Goal: Task Accomplishment & Management: Use online tool/utility

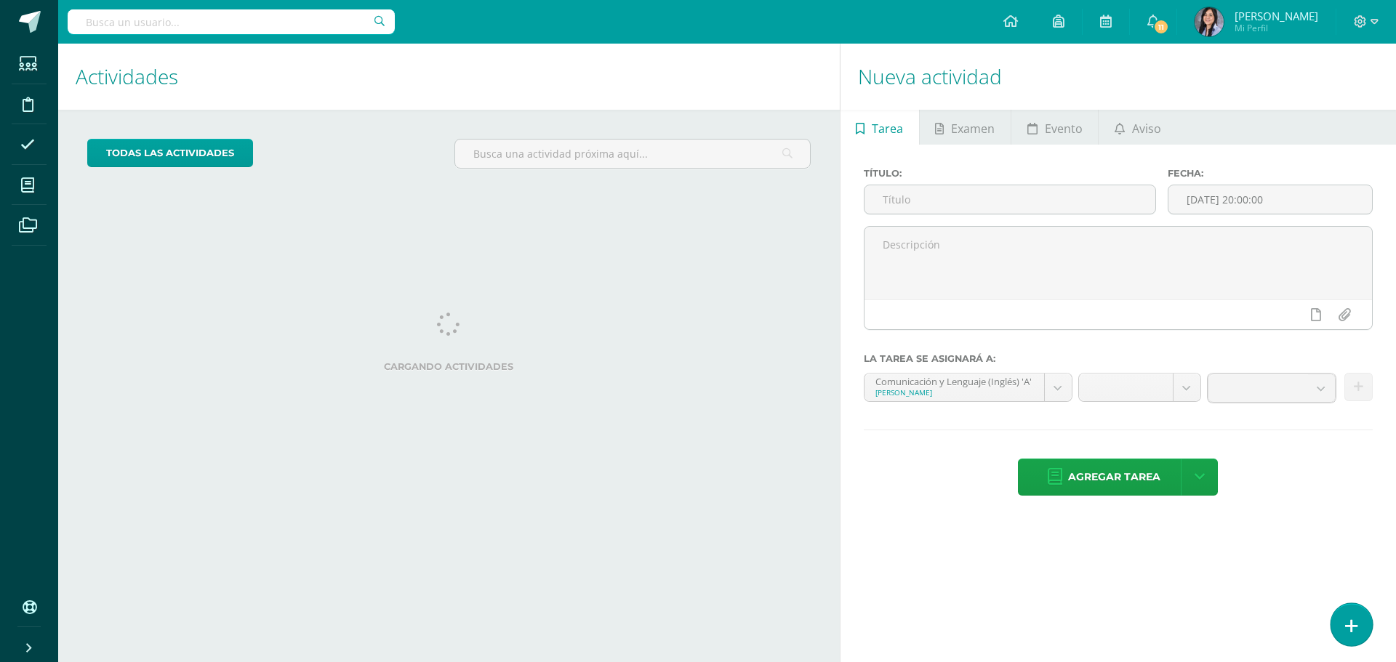
click at [1350, 616] on link at bounding box center [1350, 624] width 41 height 42
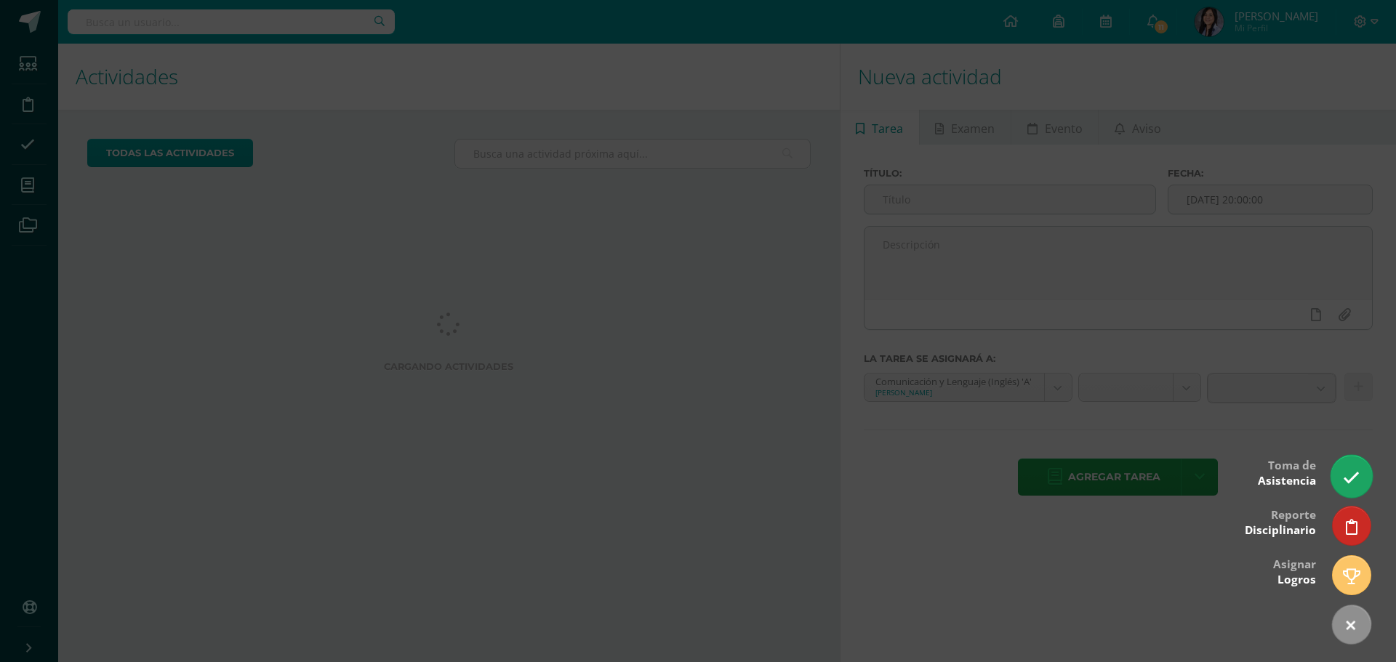
click at [1362, 482] on link at bounding box center [1350, 476] width 41 height 42
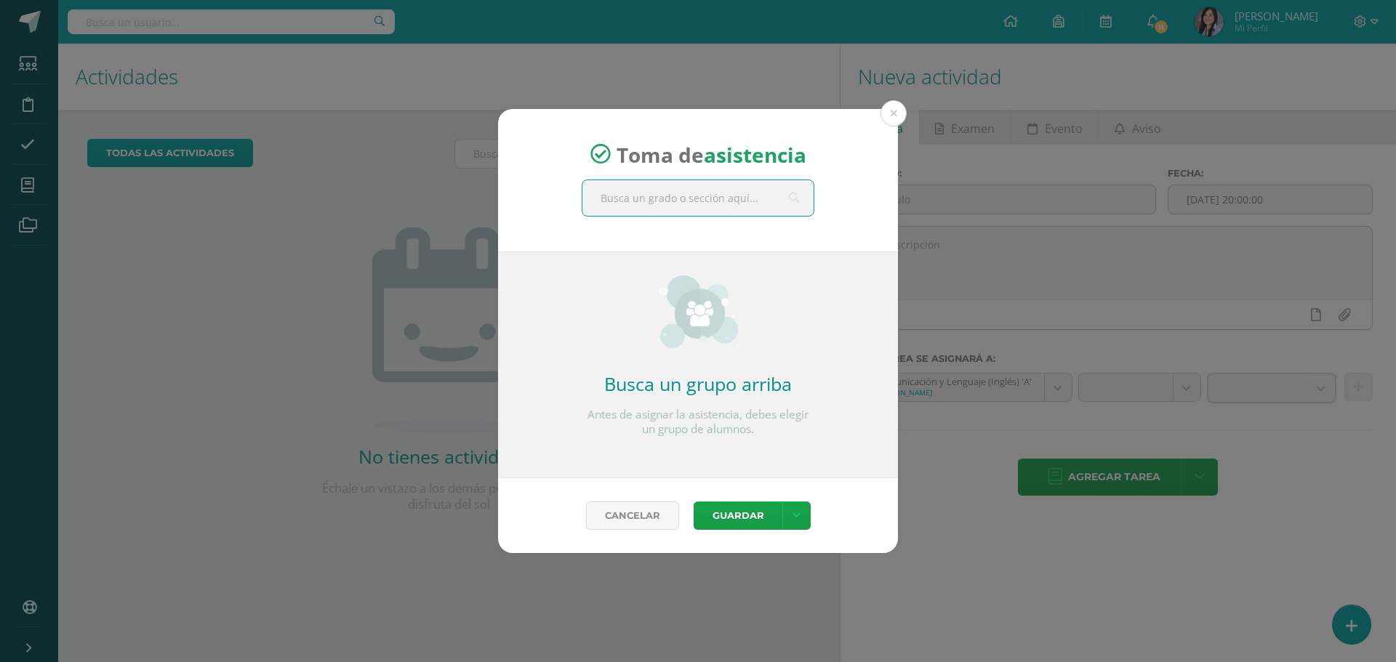
click at [669, 201] on input "text" at bounding box center [697, 198] width 231 height 36
type input "quinto d"
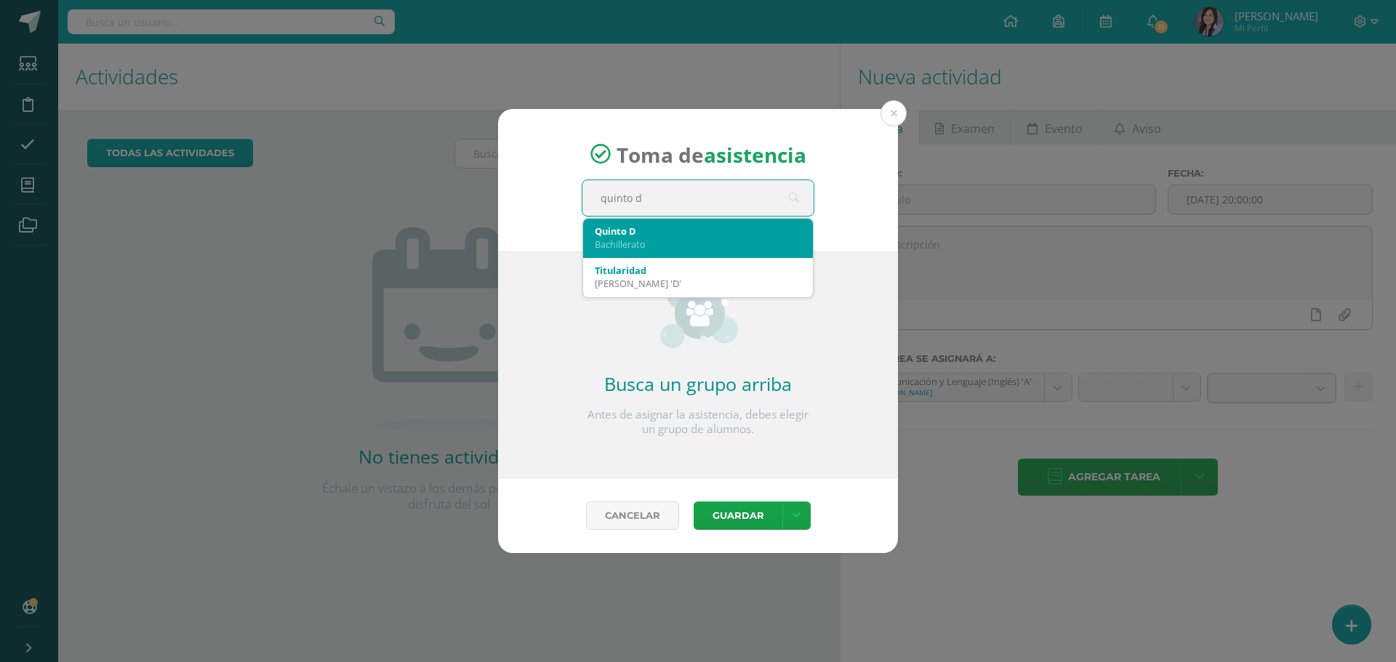
click at [636, 226] on div "Quinto D" at bounding box center [698, 231] width 206 height 13
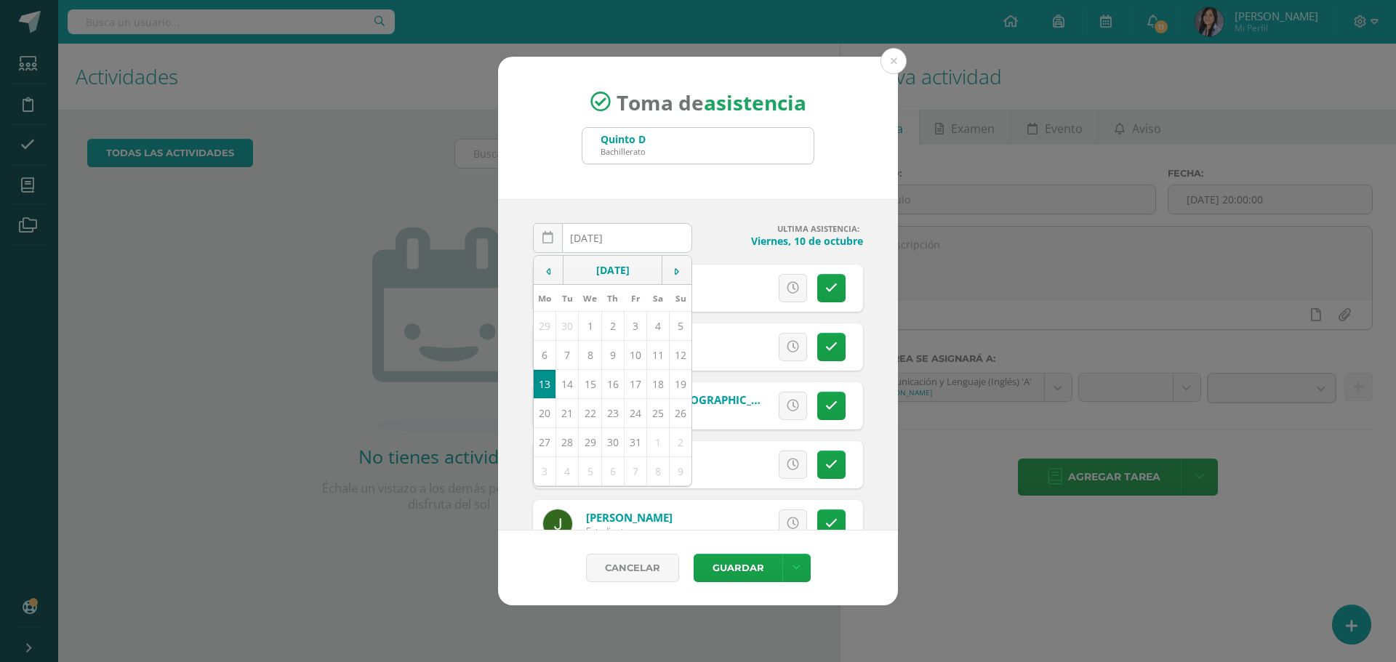
click at [727, 196] on div "Toma de asistencia Quinto D Bachillerato quinto d" at bounding box center [698, 128] width 400 height 143
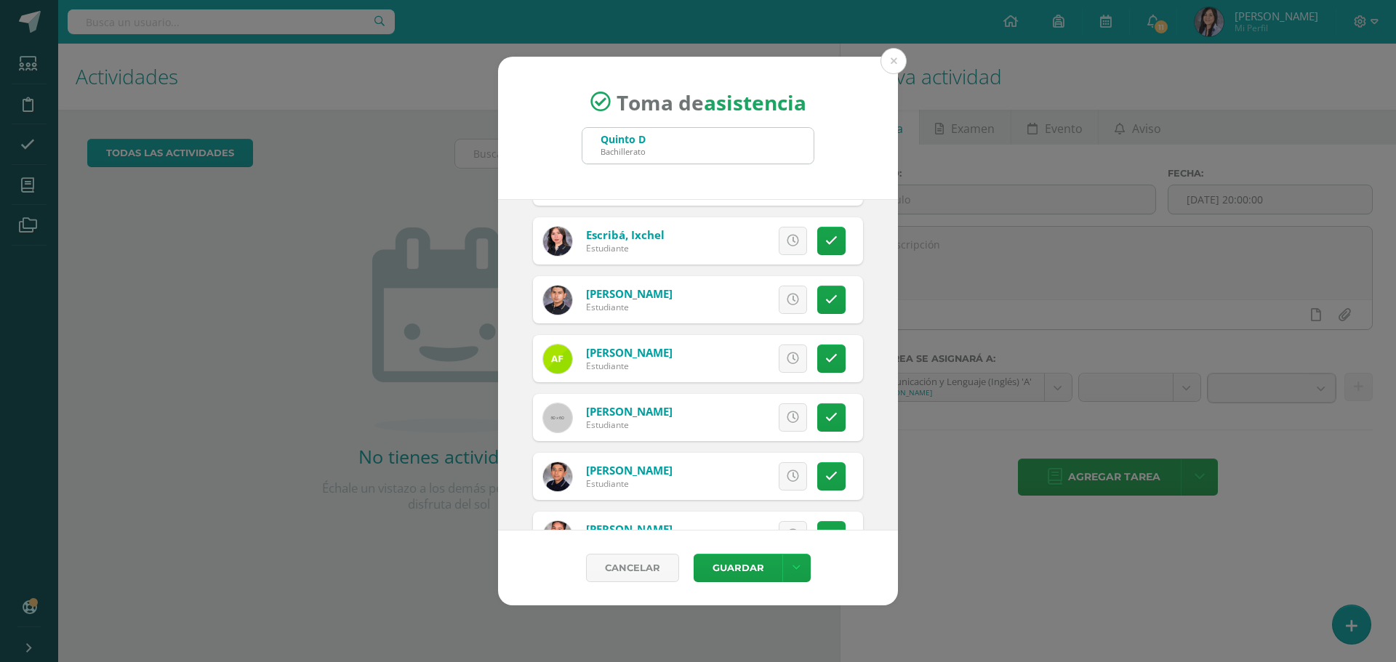
scroll to position [872, 0]
click at [825, 419] on icon at bounding box center [831, 417] width 12 height 12
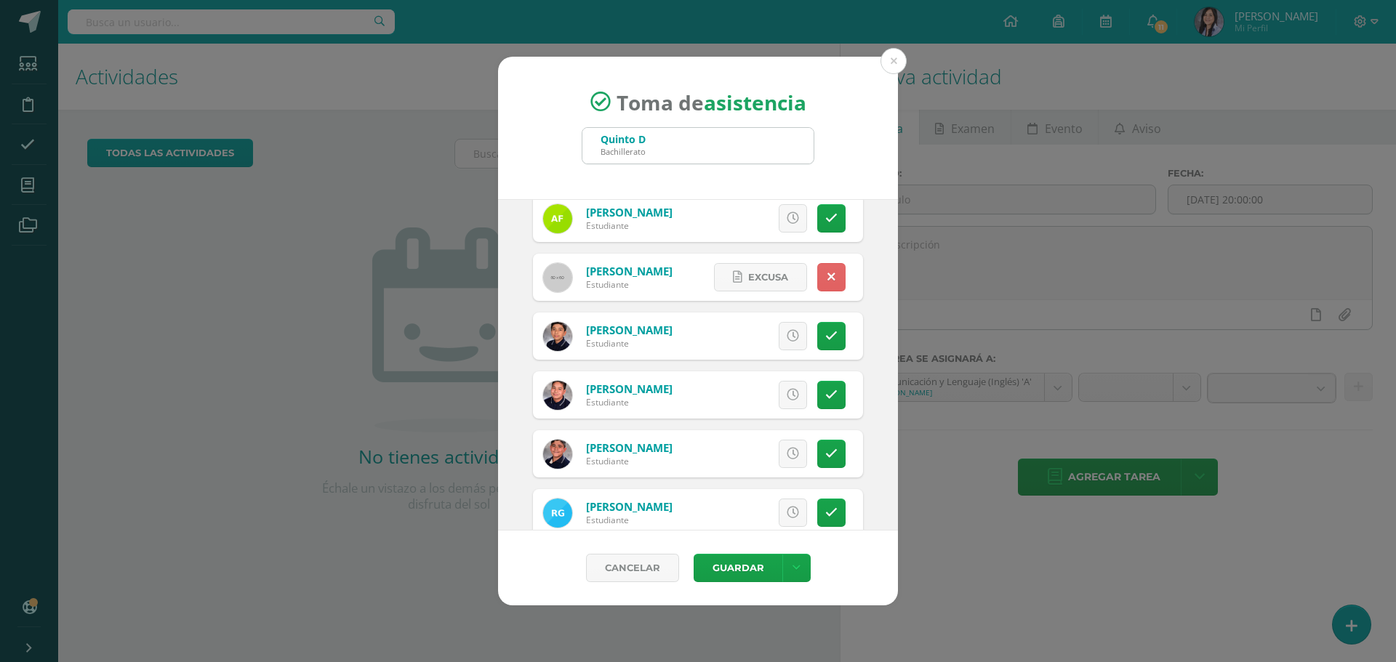
scroll to position [1018, 0]
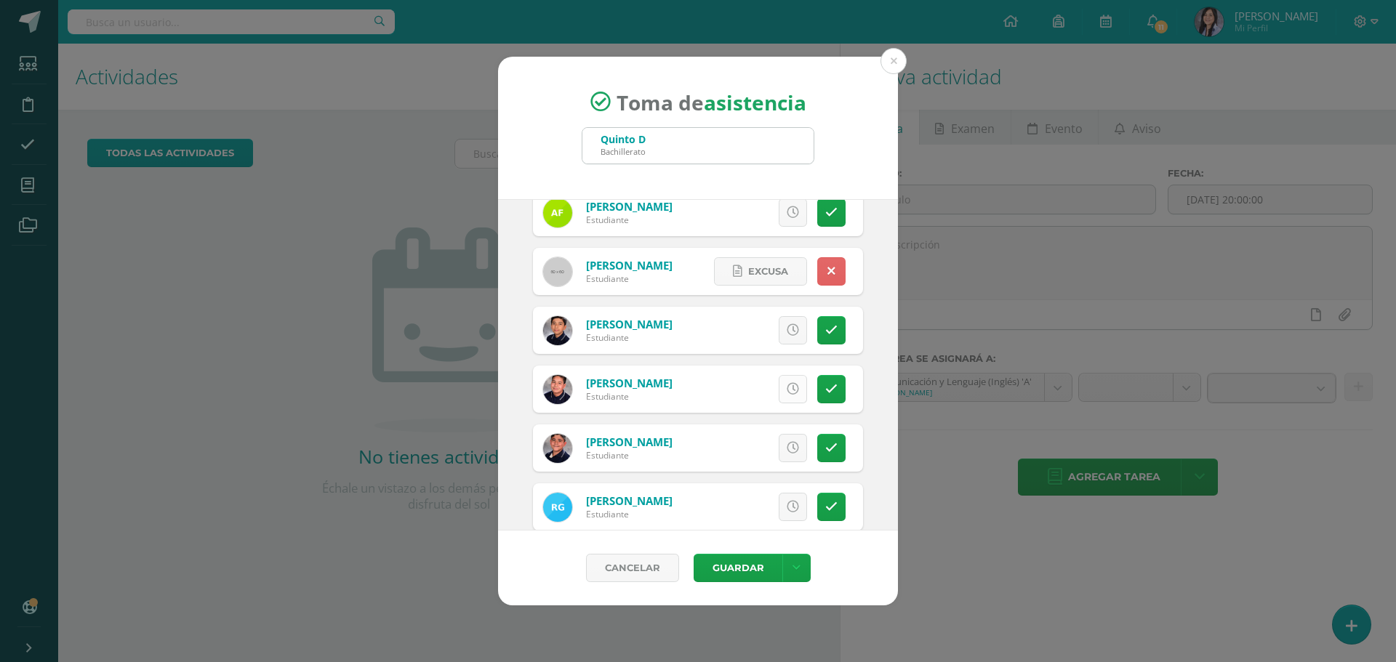
click at [779, 390] on link at bounding box center [793, 389] width 28 height 28
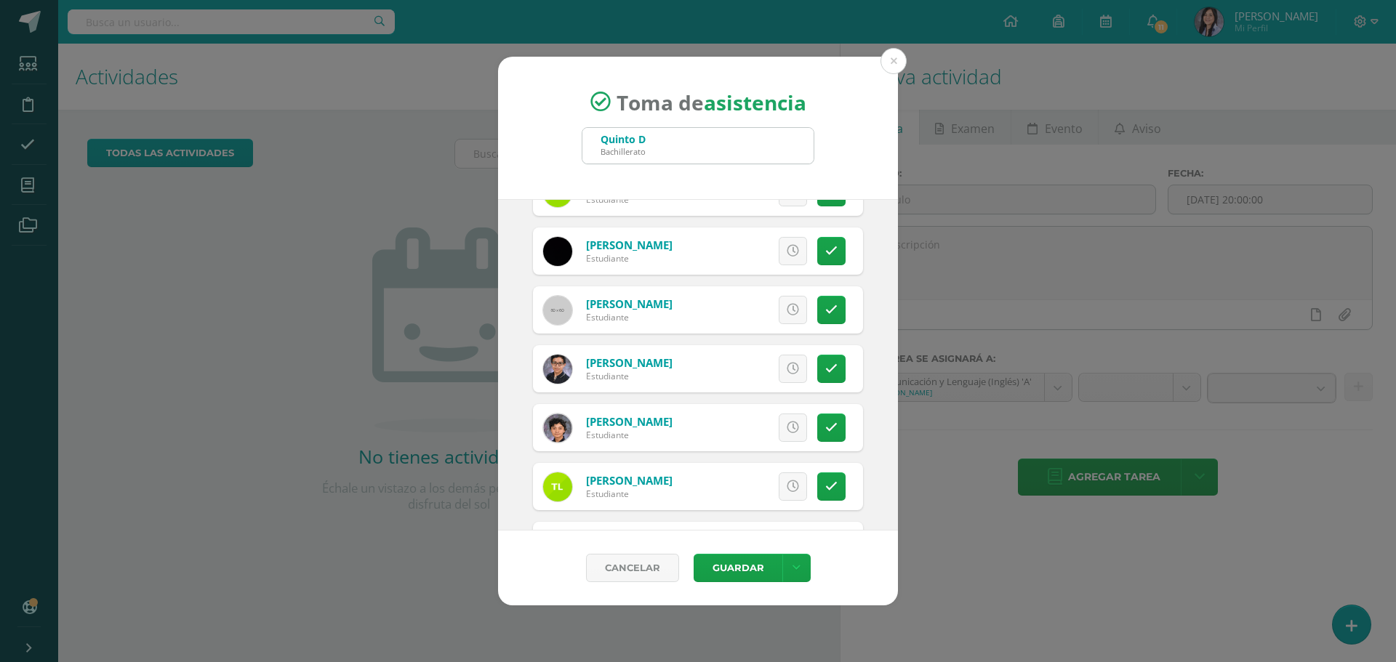
scroll to position [1454, 0]
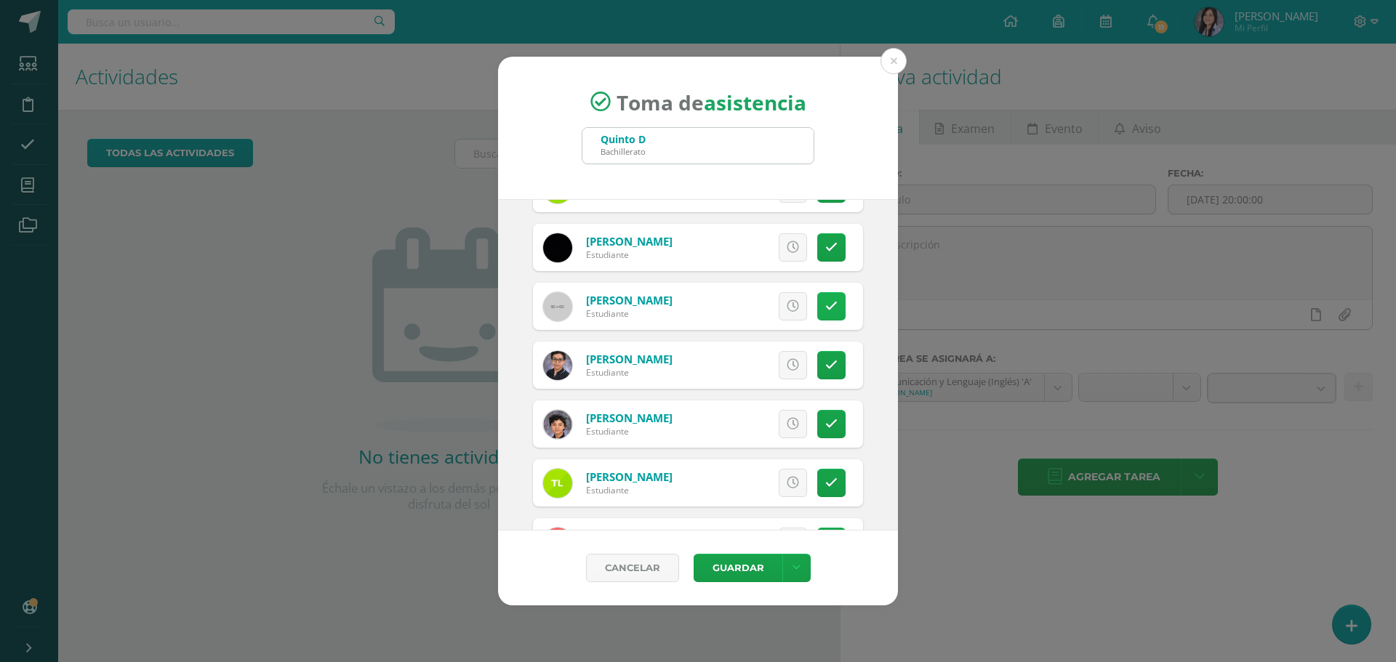
click at [825, 308] on icon at bounding box center [831, 306] width 12 height 12
click at [788, 369] on link at bounding box center [793, 365] width 28 height 28
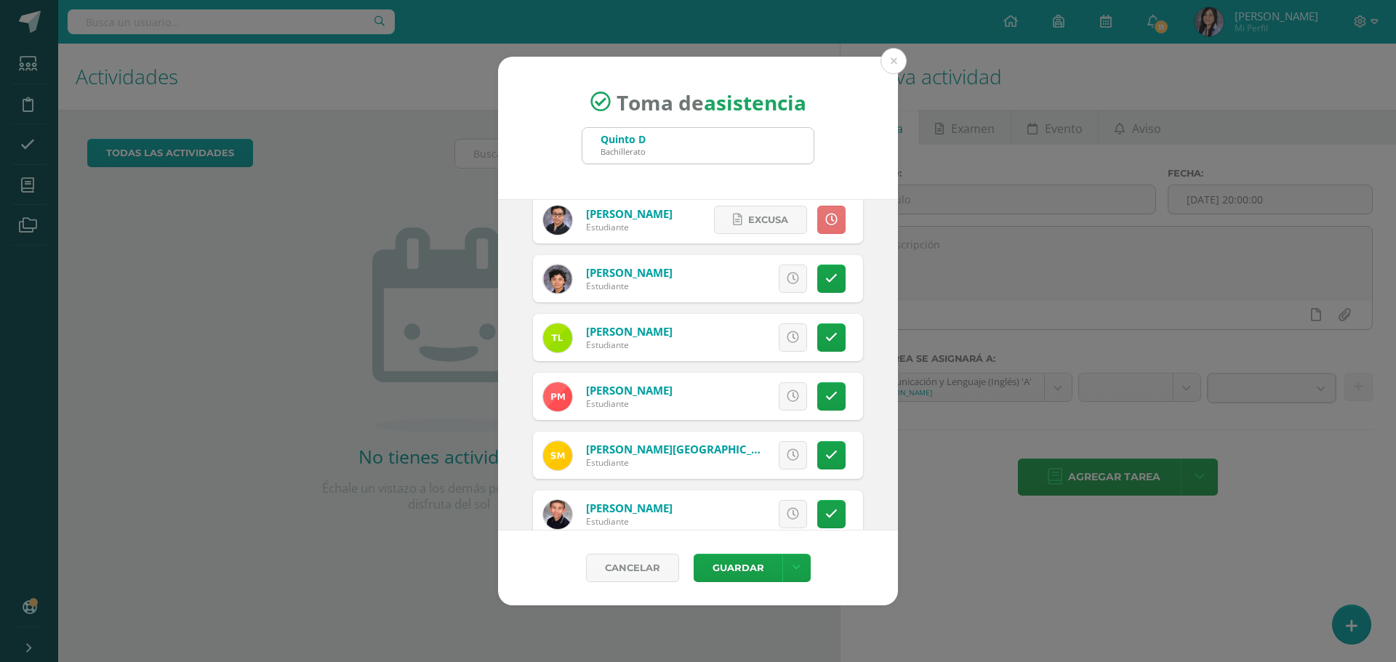
scroll to position [1672, 0]
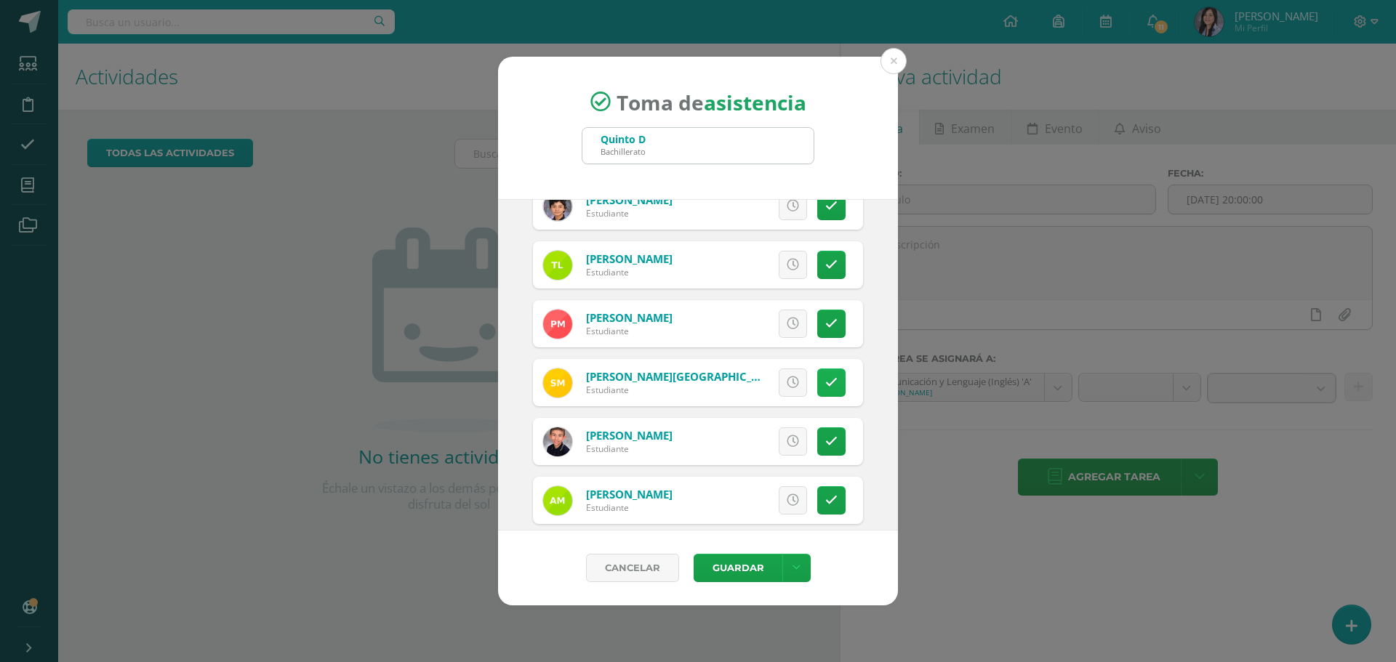
click at [825, 382] on icon at bounding box center [831, 383] width 12 height 12
click at [817, 383] on link at bounding box center [831, 383] width 28 height 28
click at [779, 375] on link at bounding box center [793, 383] width 28 height 28
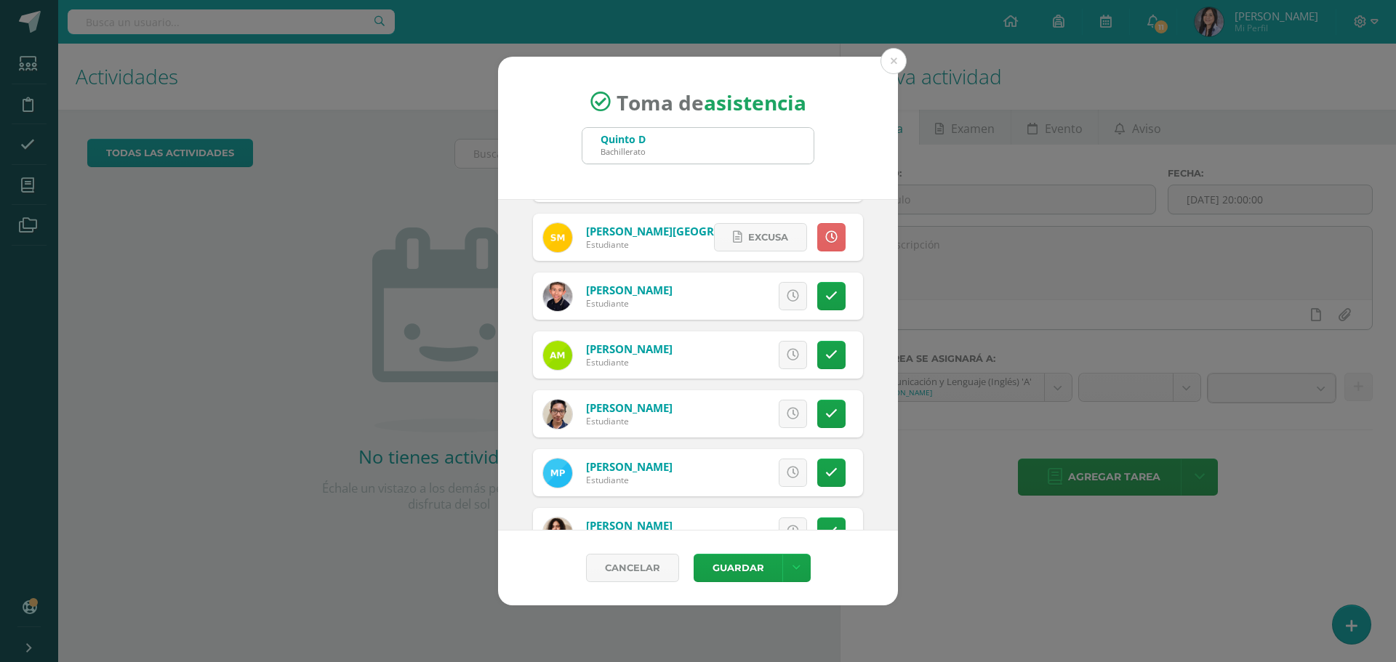
scroll to position [1890, 0]
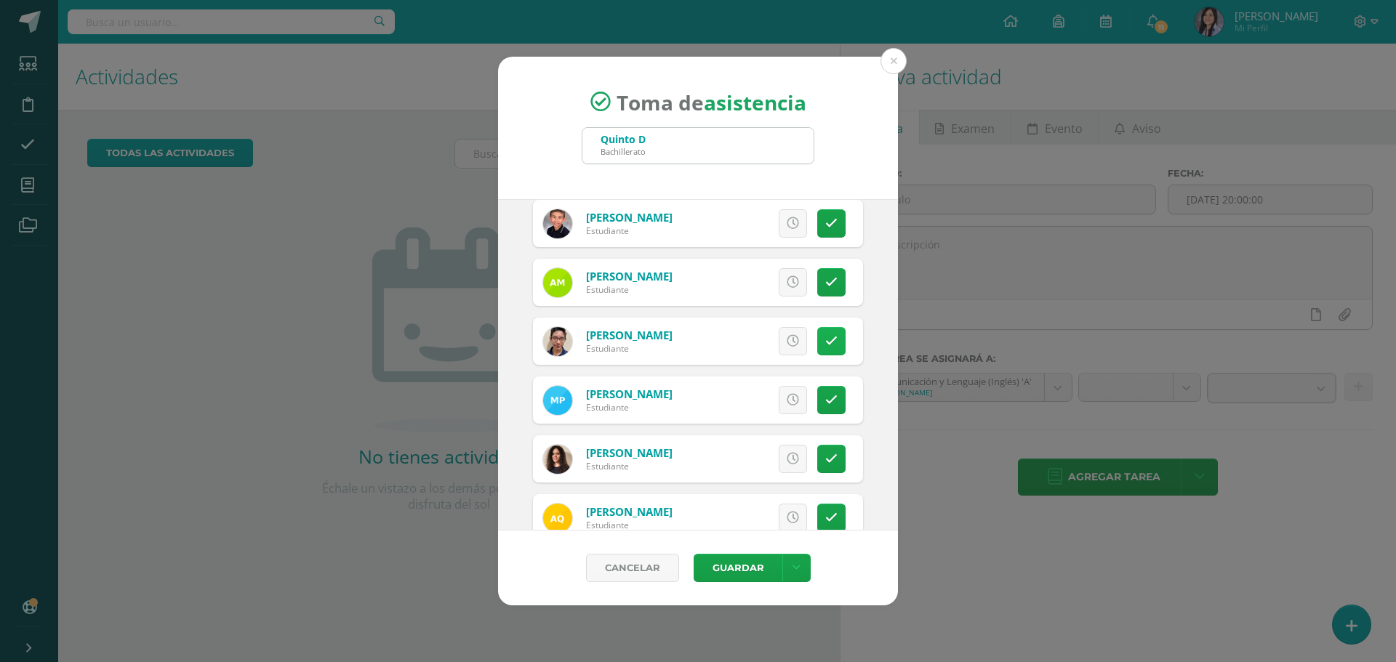
click at [825, 344] on icon at bounding box center [831, 341] width 12 height 12
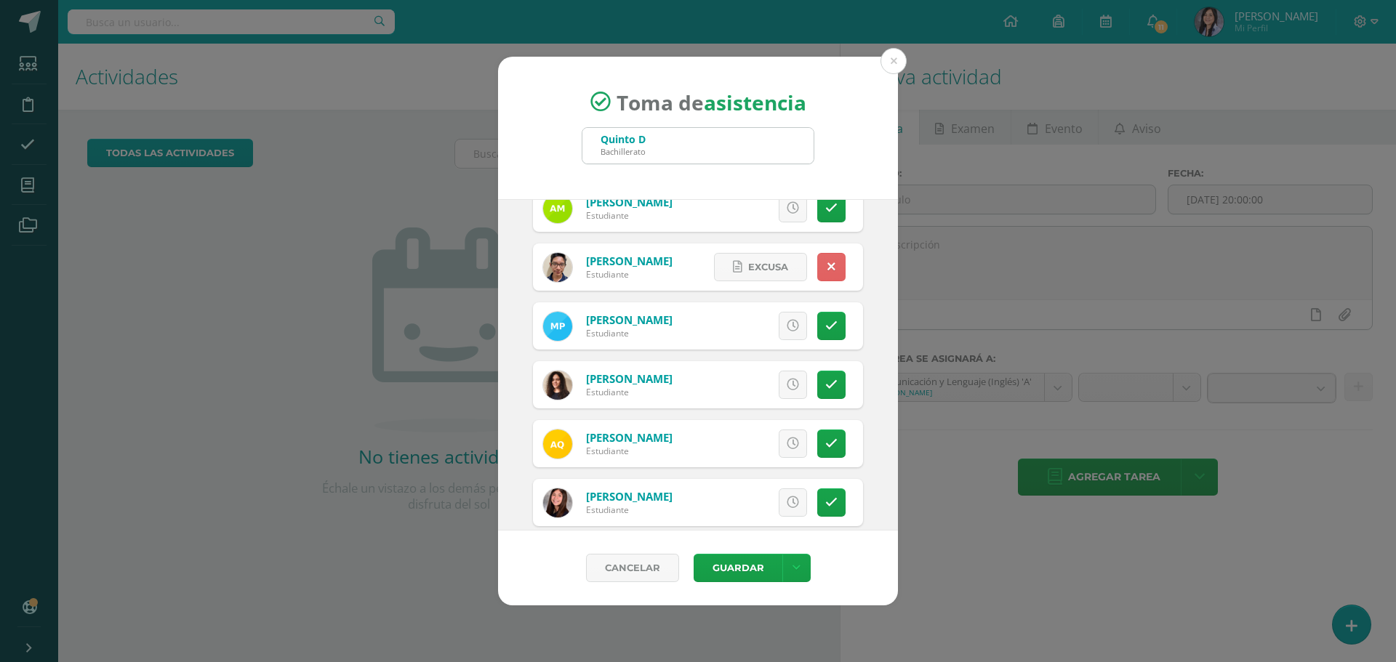
scroll to position [2036, 0]
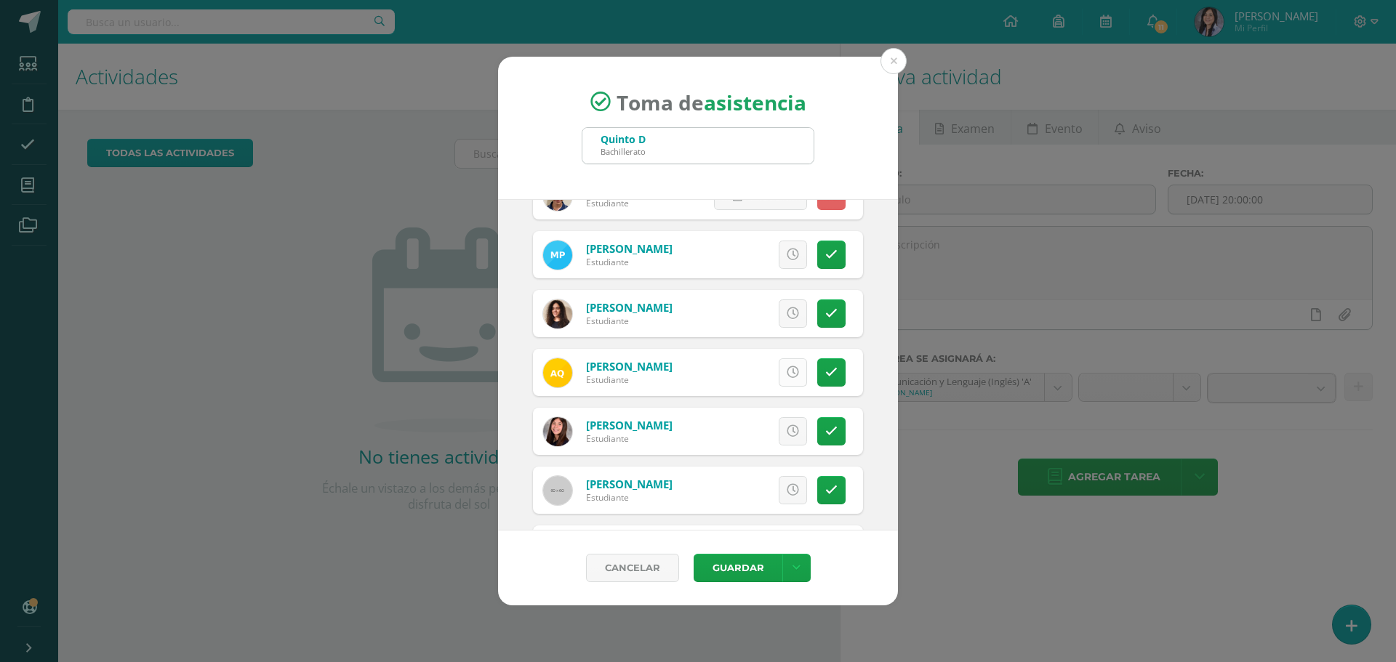
click at [784, 380] on link at bounding box center [793, 372] width 28 height 28
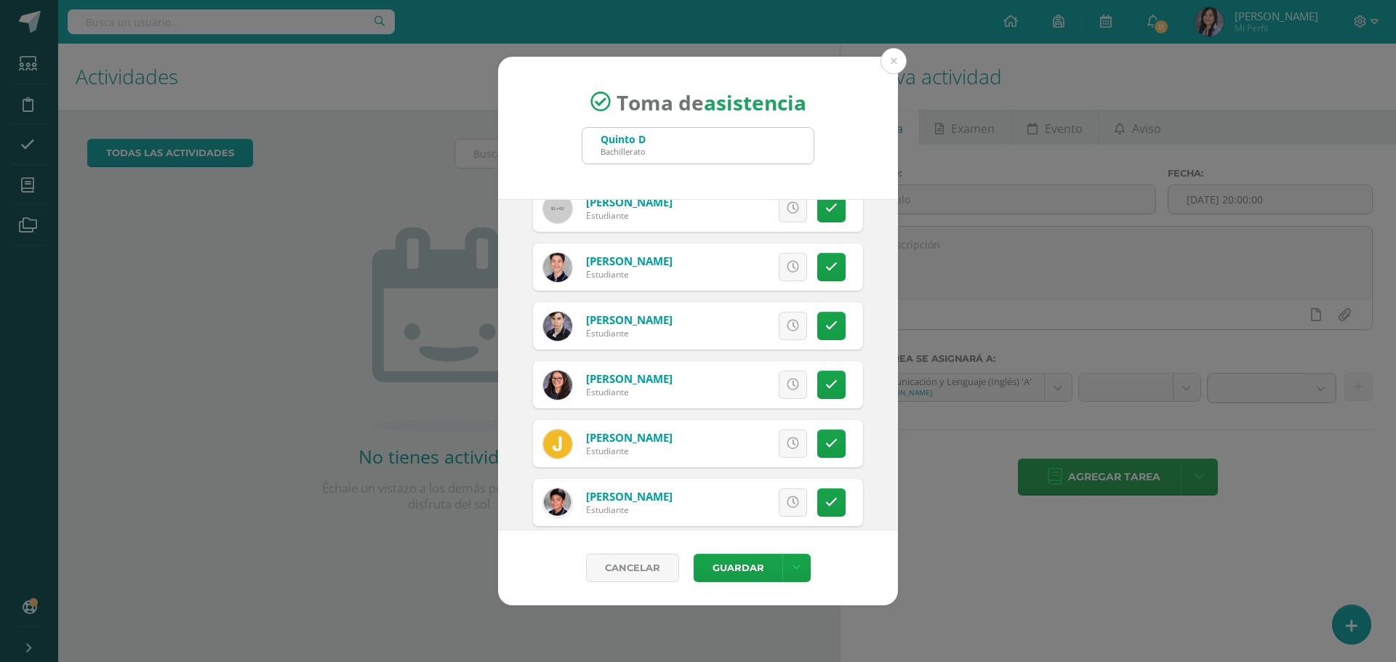
scroll to position [2455, 0]
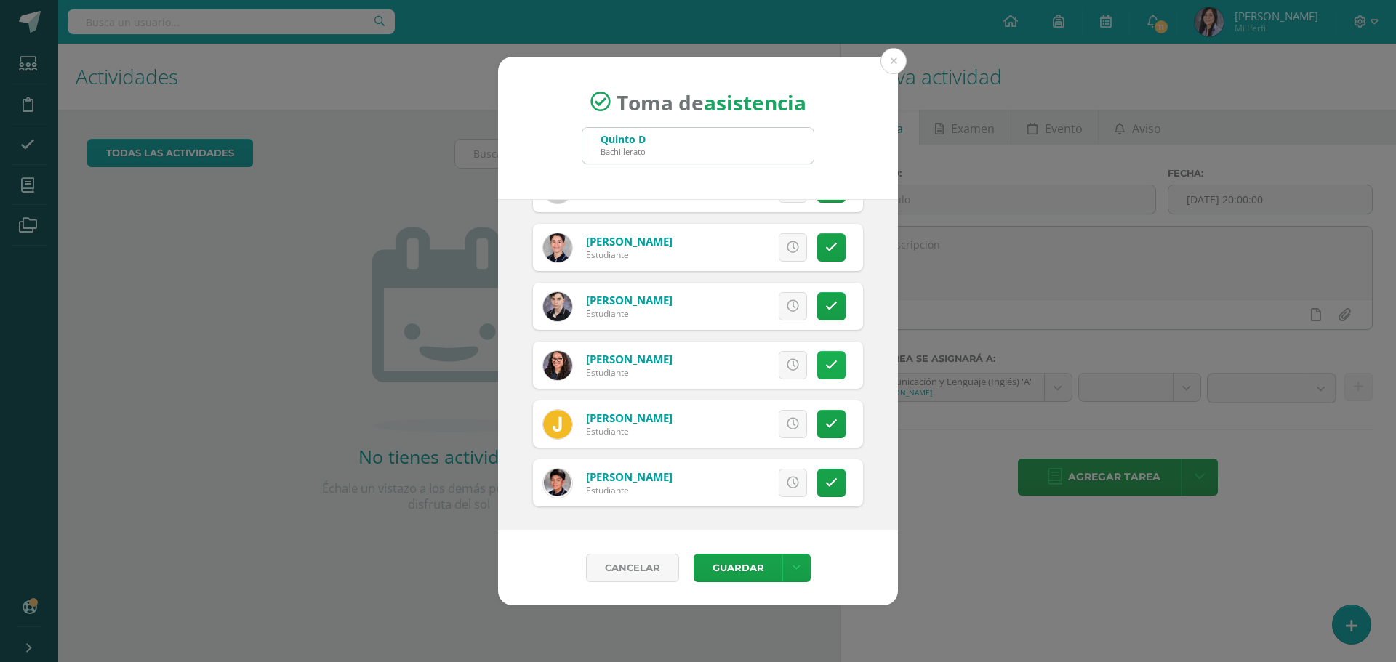
click at [825, 369] on icon at bounding box center [831, 365] width 12 height 12
click at [790, 369] on link "Excusa" at bounding box center [760, 365] width 93 height 28
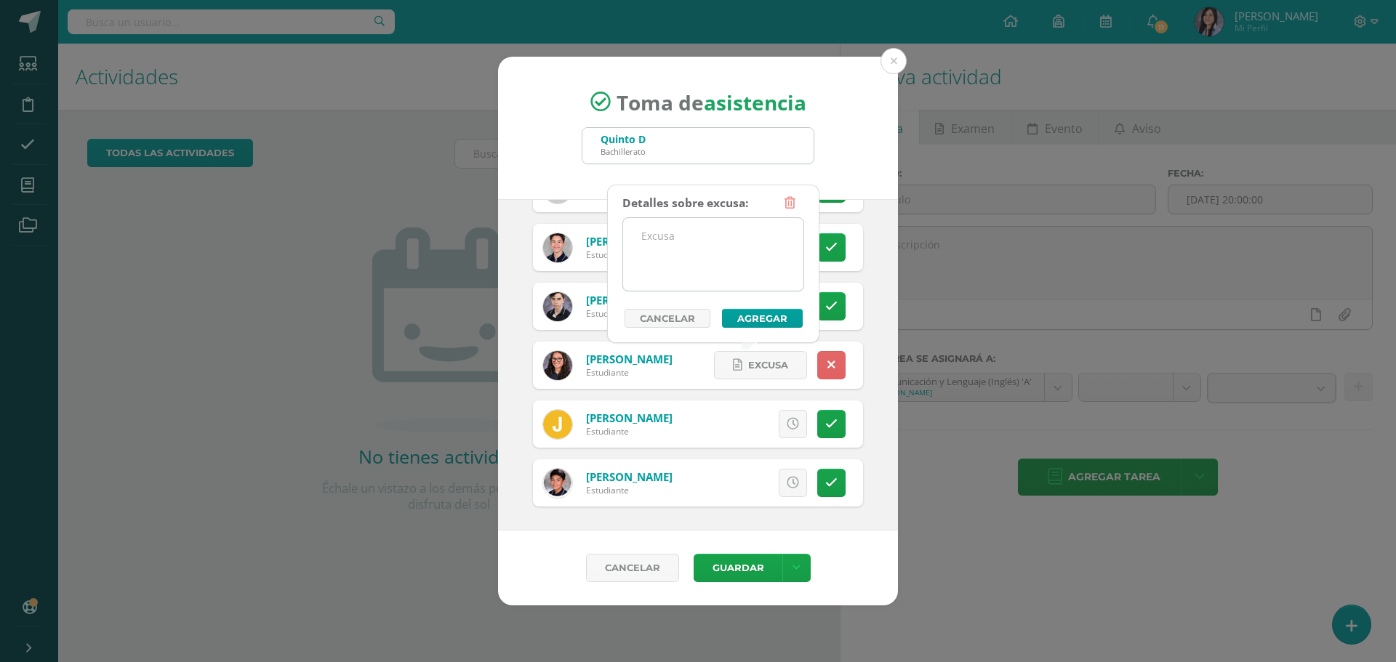
click at [709, 253] on textarea at bounding box center [713, 254] width 180 height 73
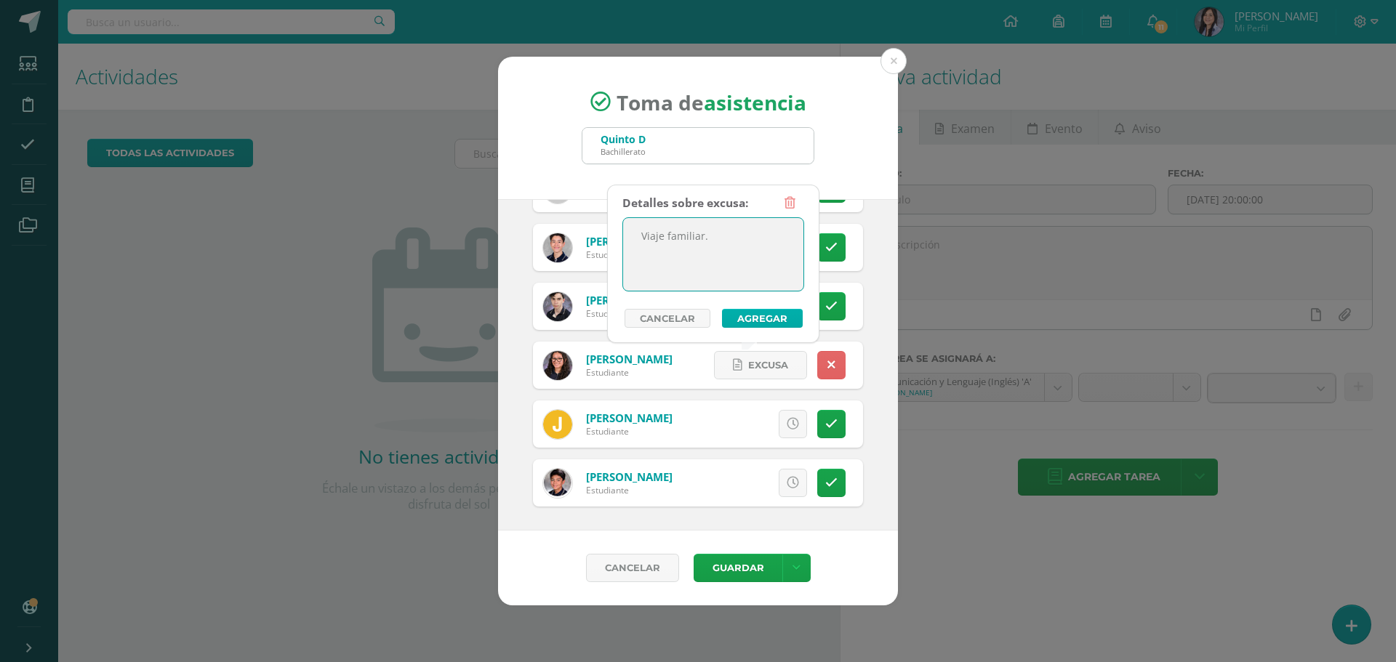
type textarea "Viaje familiar."
click at [753, 310] on button "Agregar" at bounding box center [762, 318] width 81 height 19
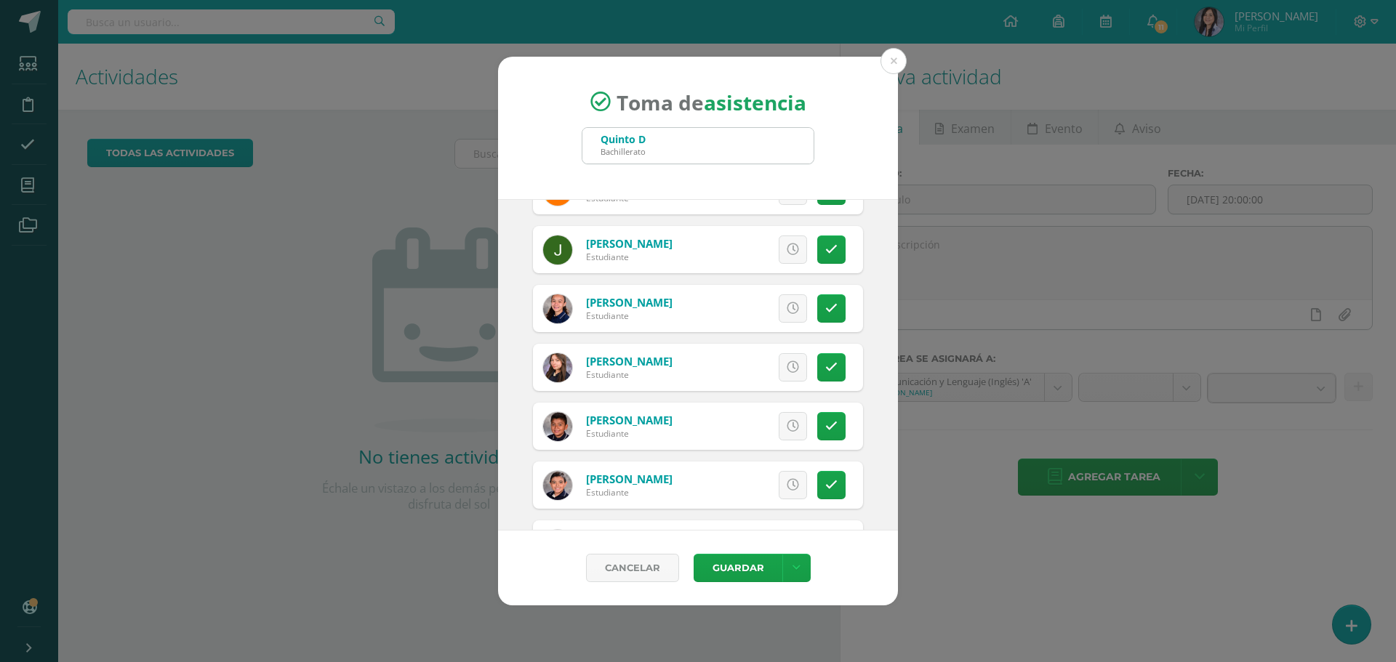
scroll to position [492, 0]
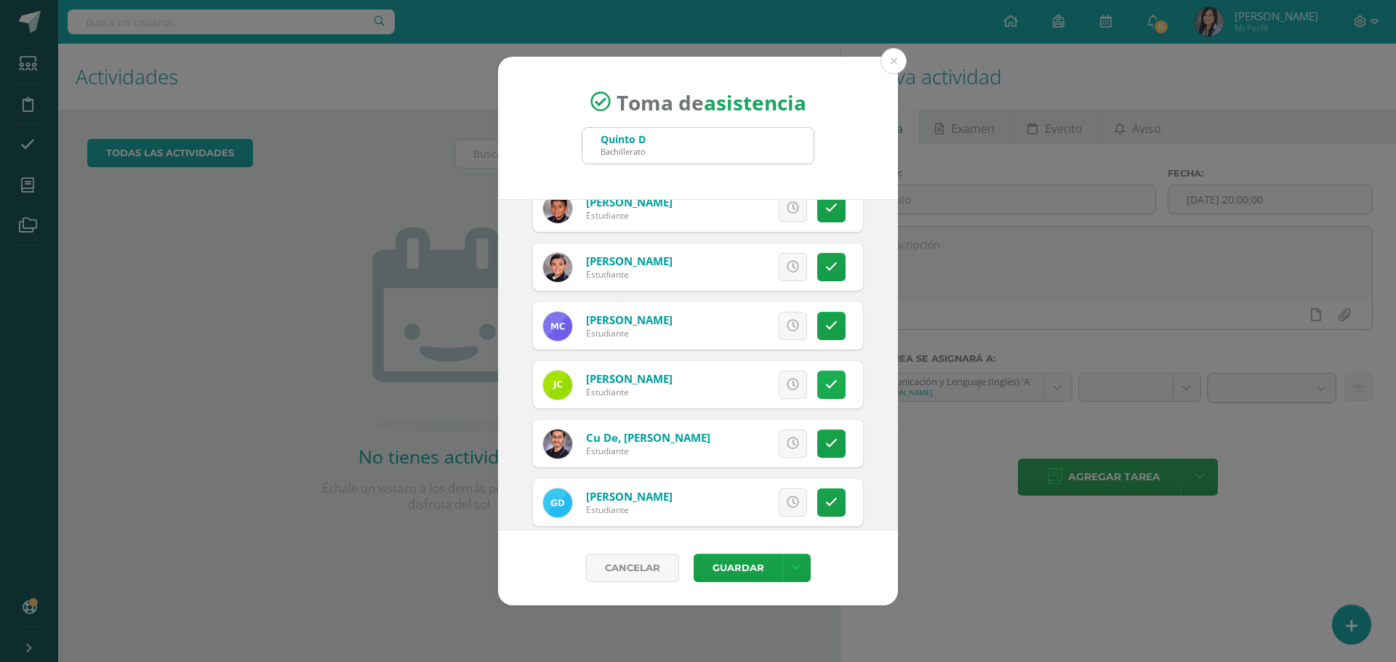
click at [825, 384] on icon at bounding box center [831, 385] width 12 height 12
click at [744, 565] on button "Guardar" at bounding box center [738, 568] width 89 height 28
